Goal: Task Accomplishment & Management: Manage account settings

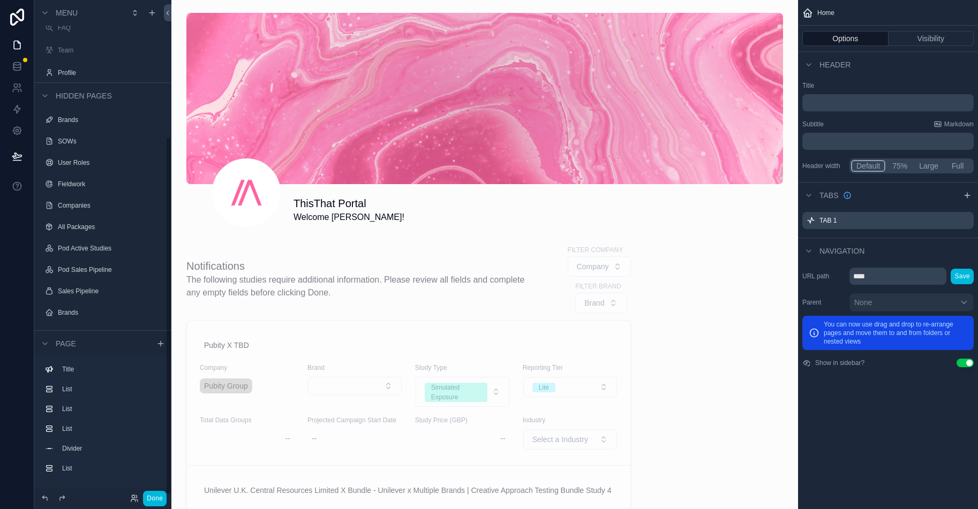
scroll to position [191, 0]
click at [22, 133] on link at bounding box center [17, 130] width 34 height 21
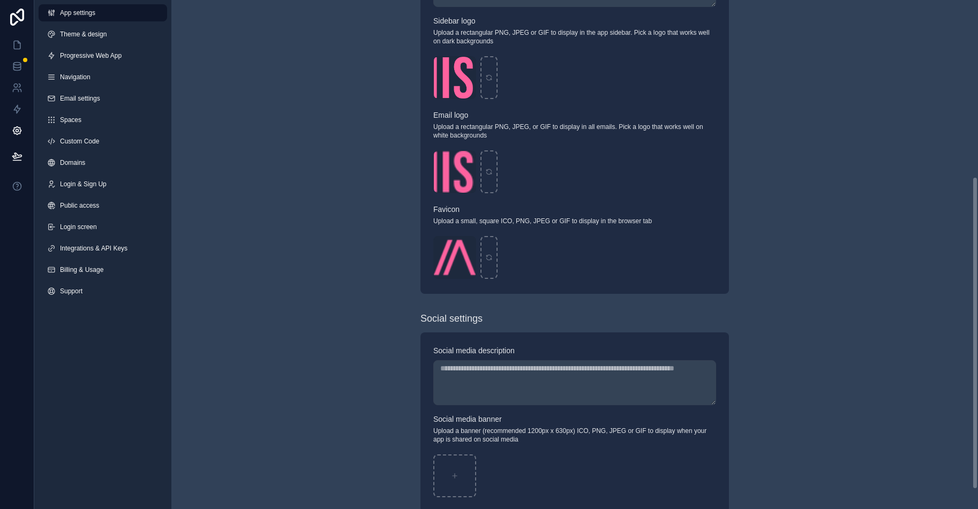
scroll to position [320, 0]
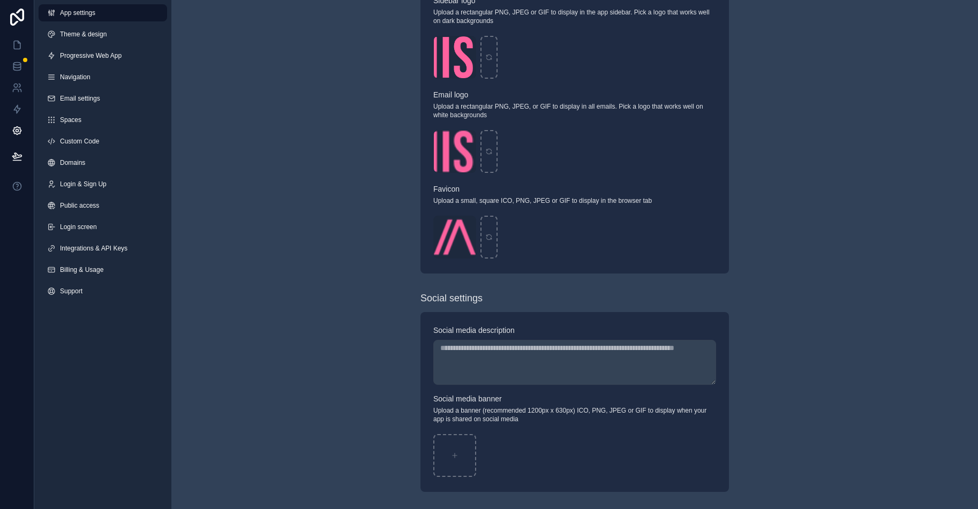
click at [103, 270] on span "Billing & Usage" at bounding box center [81, 270] width 43 height 9
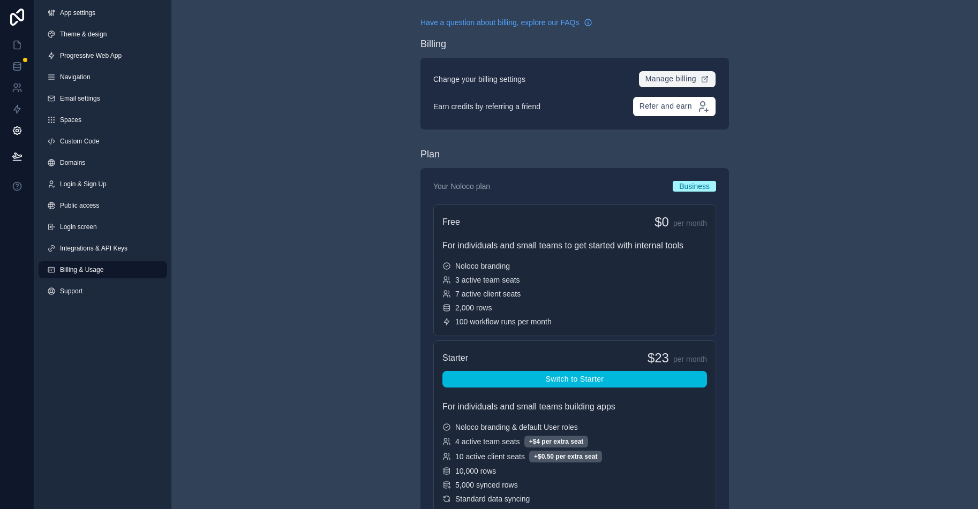
click at [680, 79] on span "Manage billing" at bounding box center [670, 79] width 51 height 10
